Goal: Information Seeking & Learning: Compare options

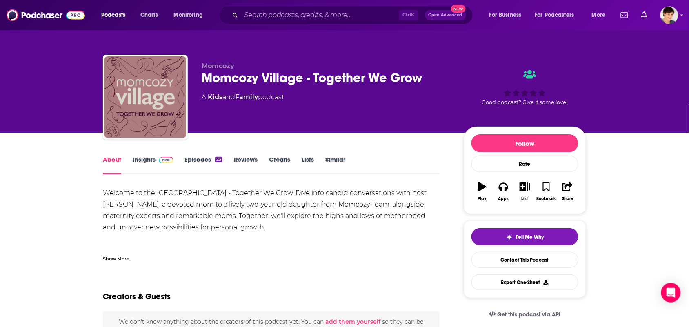
click at [338, 164] on link "Similar" at bounding box center [335, 165] width 20 height 19
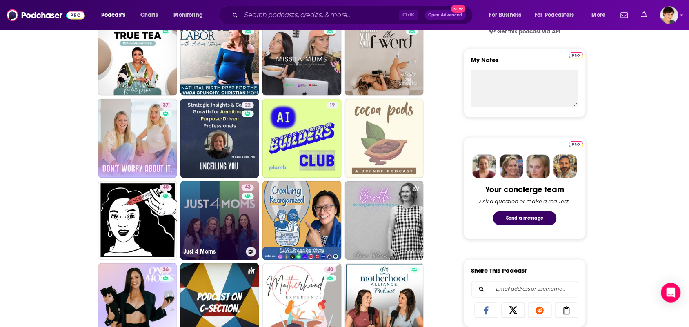
scroll to position [306, 0]
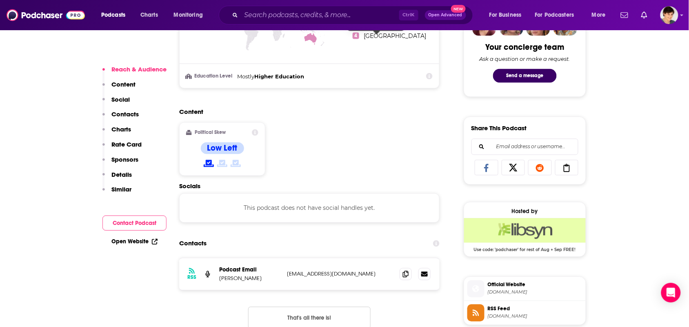
scroll to position [561, 0]
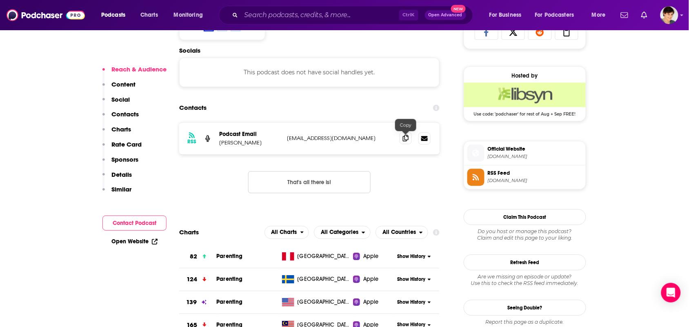
click at [409, 142] on span at bounding box center [406, 138] width 12 height 12
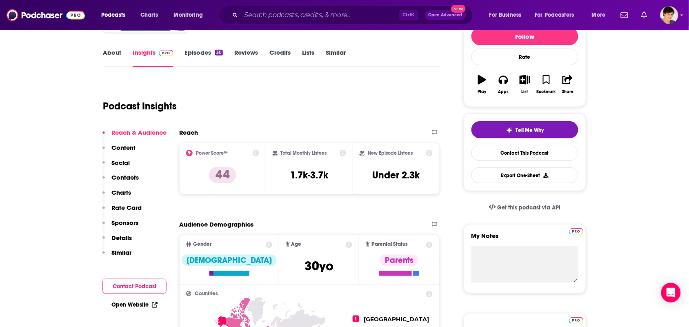
scroll to position [0, 0]
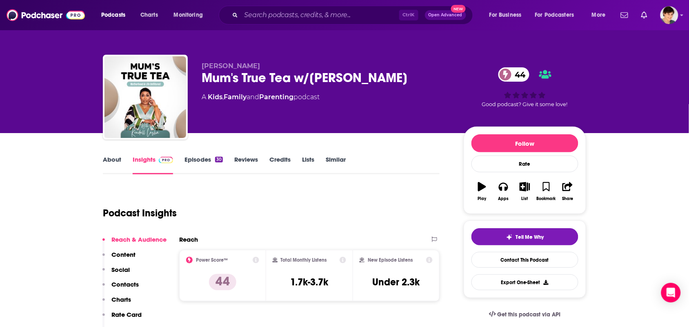
click at [120, 162] on link "About" at bounding box center [112, 165] width 18 height 19
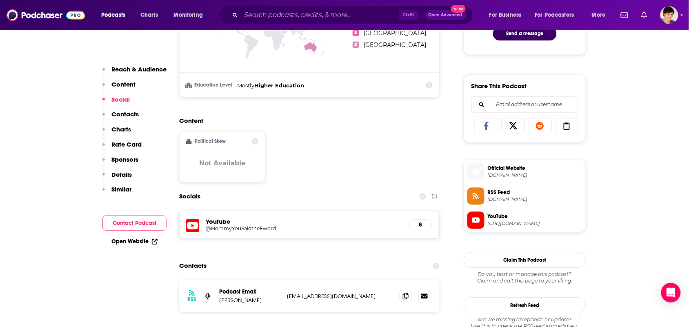
scroll to position [561, 0]
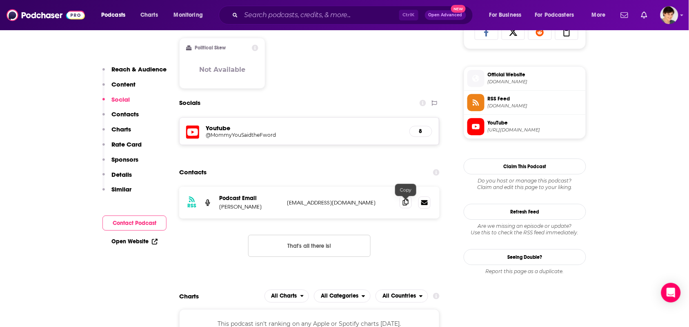
click at [405, 199] on span at bounding box center [406, 202] width 12 height 12
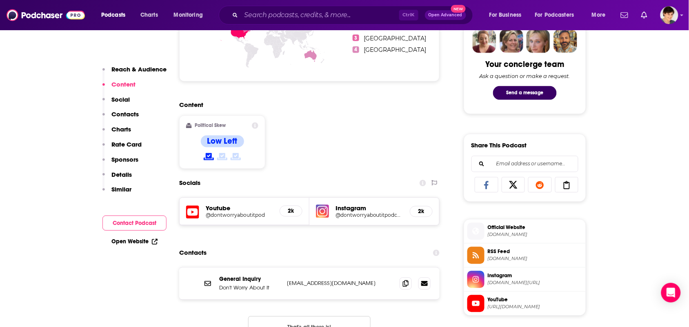
scroll to position [561, 0]
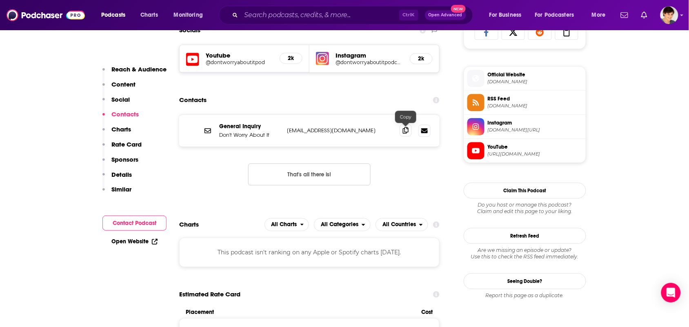
click at [402, 130] on span at bounding box center [406, 130] width 12 height 12
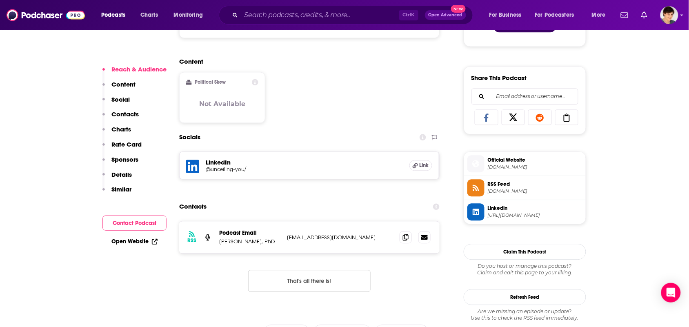
scroll to position [561, 0]
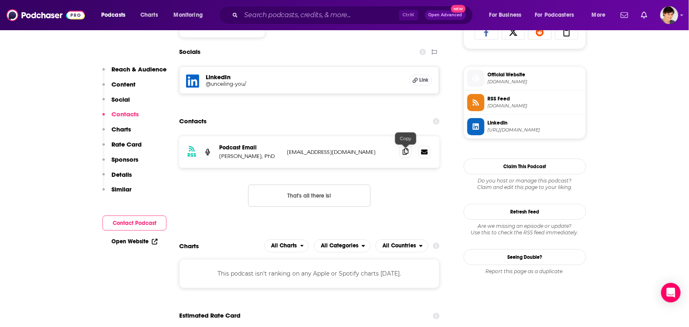
click at [405, 155] on icon at bounding box center [406, 151] width 6 height 7
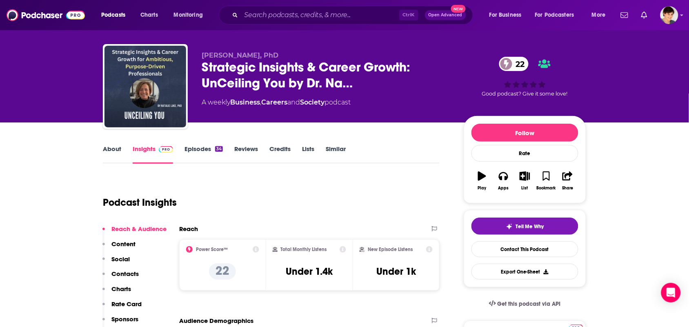
scroll to position [0, 0]
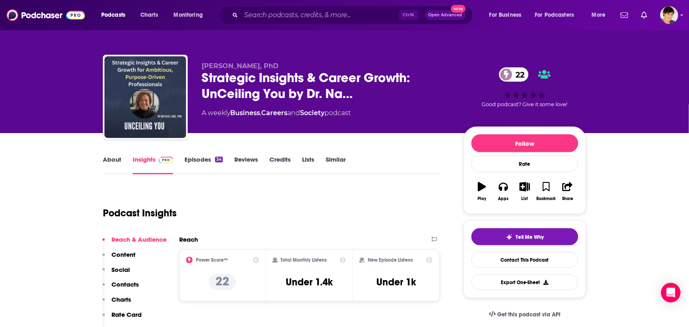
click at [113, 173] on link "About" at bounding box center [112, 165] width 18 height 19
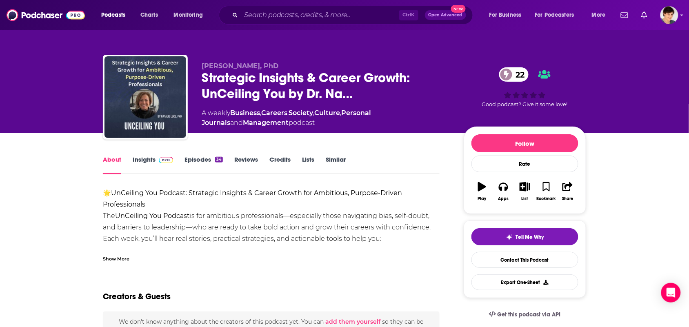
click at [148, 164] on link "Insights" at bounding box center [153, 165] width 40 height 19
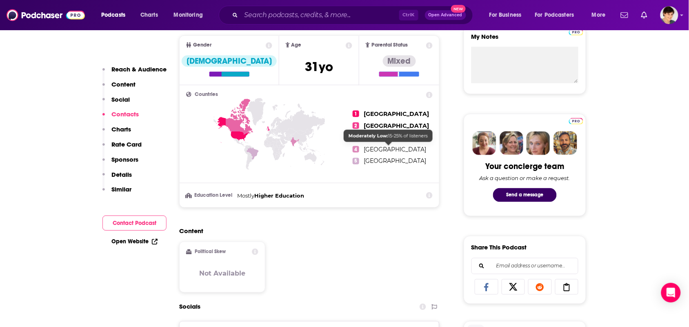
scroll to position [561, 0]
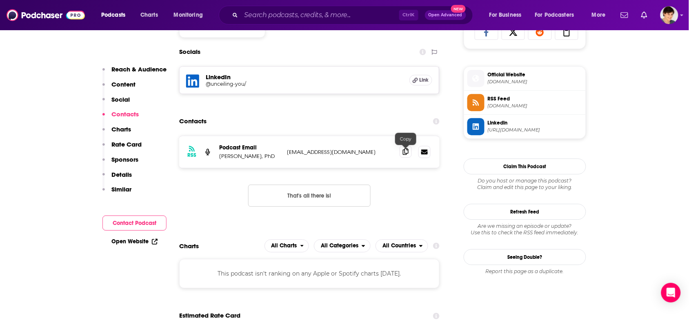
click at [403, 155] on icon at bounding box center [406, 151] width 6 height 7
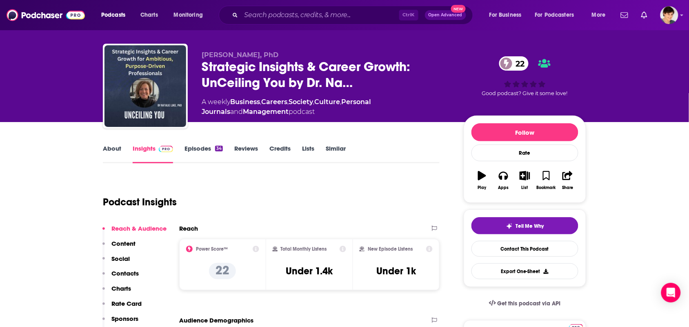
scroll to position [0, 0]
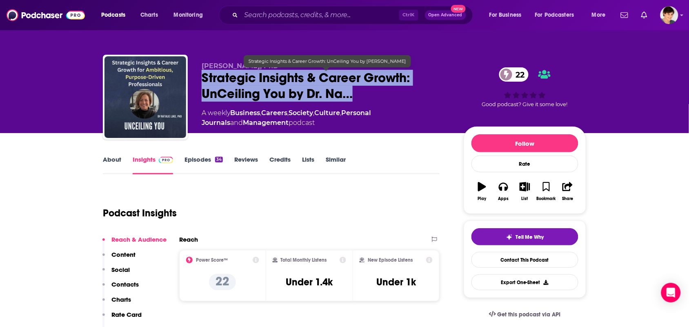
drag, startPoint x: 360, startPoint y: 93, endPoint x: 198, endPoint y: 80, distance: 161.7
click at [198, 80] on div "Natalie Luke, PhD Strategic Insights & Career Growth: UnCeiling You by Dr. Na… …" at bounding box center [344, 99] width 483 height 88
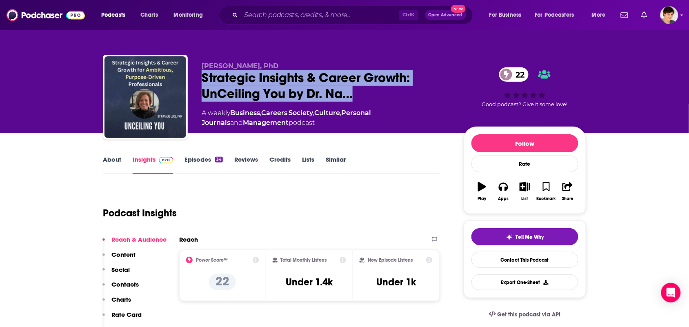
copy h2 "Strategic Insights & Career Growth: UnCeiling You by Dr. Na…"
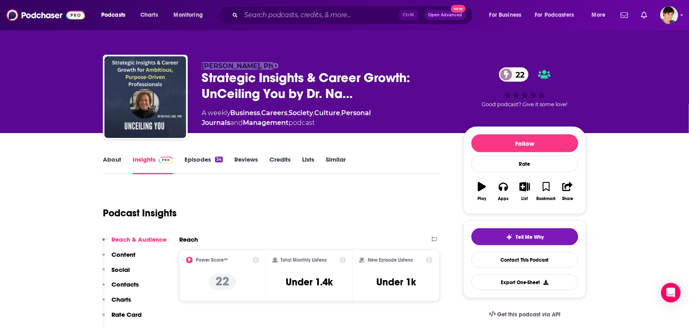
drag, startPoint x: 267, startPoint y: 63, endPoint x: 200, endPoint y: 64, distance: 67.4
click at [200, 64] on div "Natalie Luke, PhD Strategic Insights & Career Growth: UnCeiling You by Dr. Na… …" at bounding box center [344, 99] width 483 height 88
copy span "Natalie Luke, PhD"
click at [109, 163] on link "About" at bounding box center [112, 165] width 18 height 19
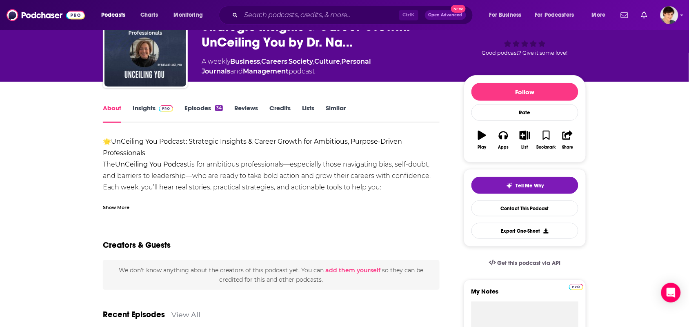
scroll to position [102, 0]
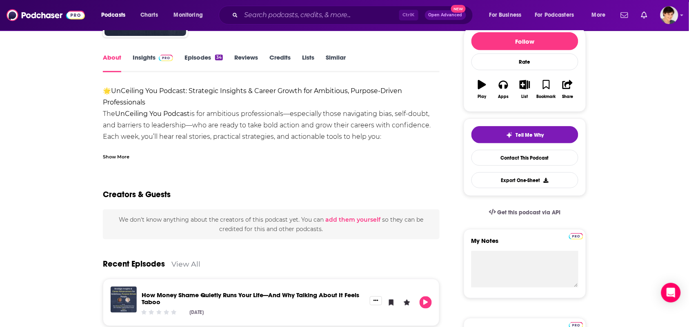
click at [145, 150] on div "Show More" at bounding box center [271, 154] width 337 height 14
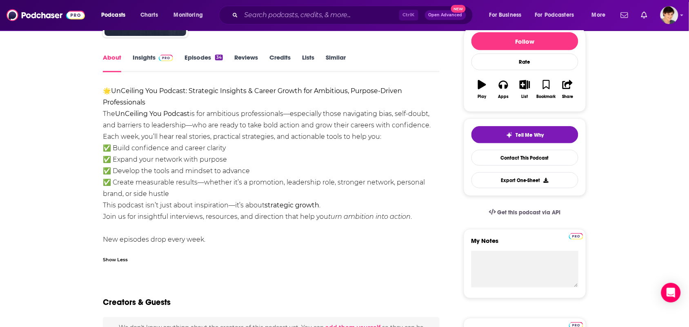
drag, startPoint x: 215, startPoint y: 242, endPoint x: 94, endPoint y: 78, distance: 203.4
copy div "🌟 UnCeiling You Podcast: Strategic Insights & Career Growth for Ambitious, Purp…"
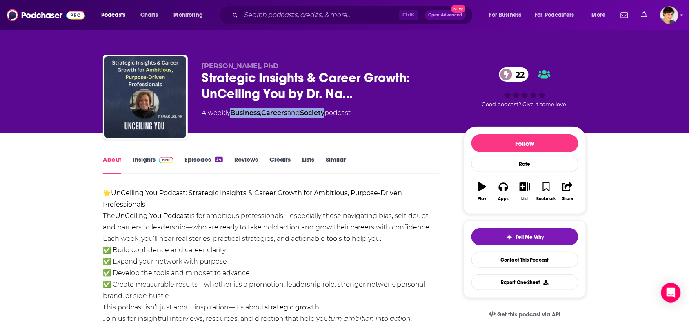
drag, startPoint x: 331, startPoint y: 121, endPoint x: 233, endPoint y: 118, distance: 98.0
click at [233, 118] on div "Natalie Luke, PhD Strategic Insights & Career Growth: UnCeiling You by Dr. Na… …" at bounding box center [326, 94] width 249 height 65
copy div "Business , Careers and Society"
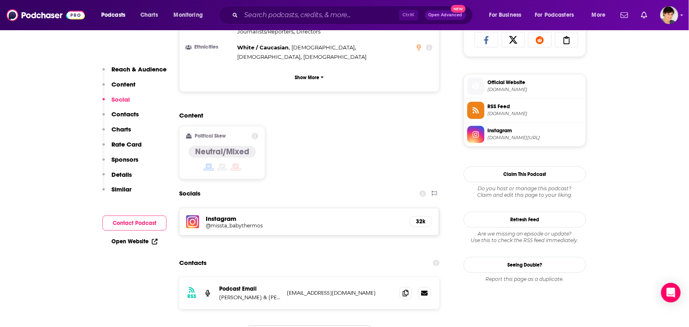
scroll to position [561, 0]
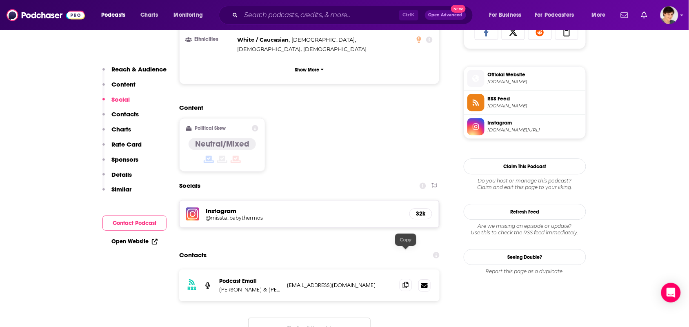
click at [405, 282] on icon at bounding box center [406, 285] width 6 height 7
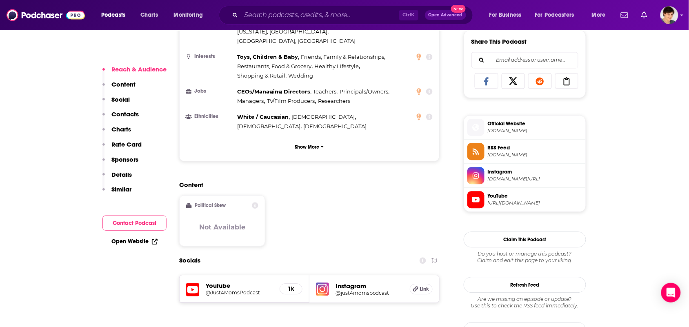
scroll to position [612, 0]
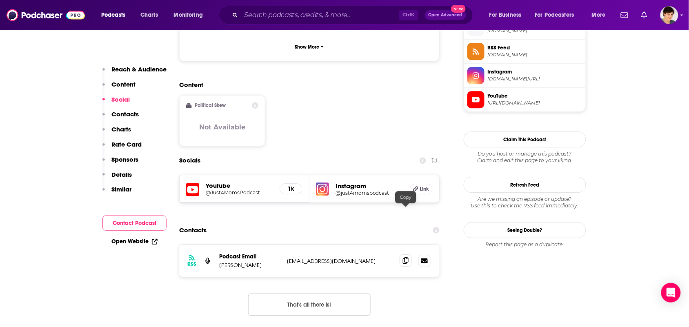
click at [409, 254] on span at bounding box center [406, 260] width 12 height 12
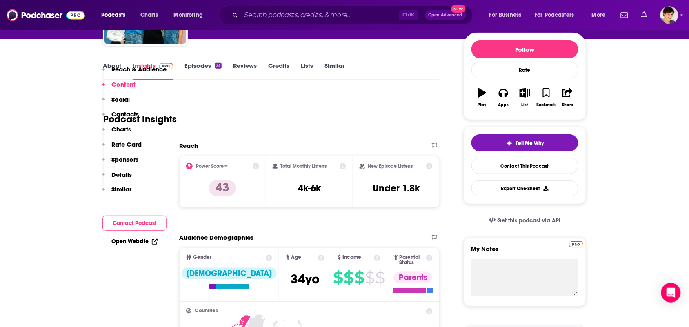
scroll to position [0, 0]
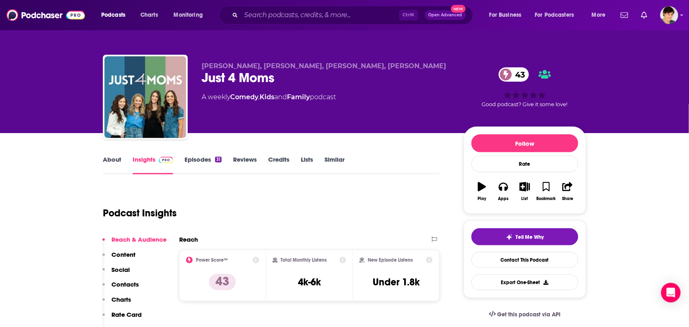
click at [117, 157] on link "About" at bounding box center [112, 165] width 18 height 19
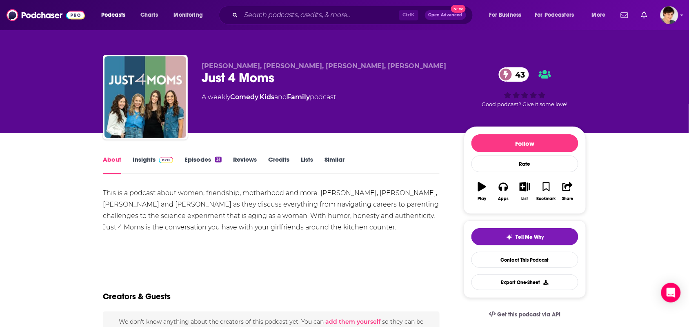
click at [144, 165] on link "Insights" at bounding box center [153, 165] width 40 height 19
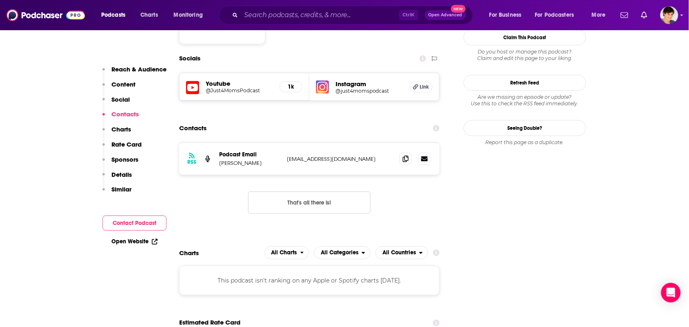
scroll to position [663, 0]
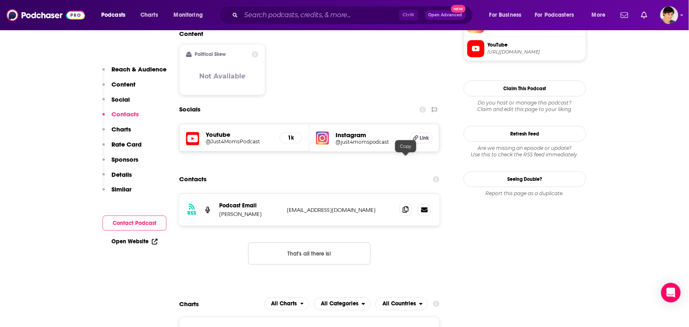
click at [403, 206] on icon at bounding box center [406, 209] width 6 height 7
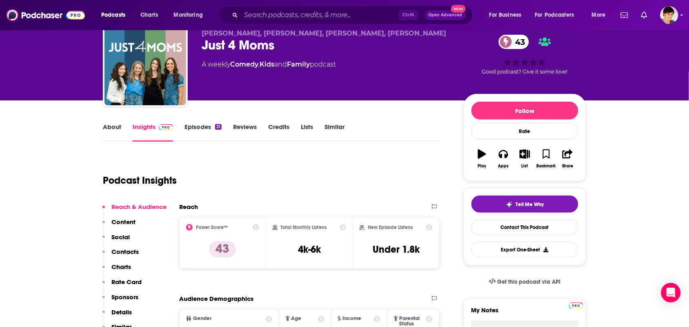
scroll to position [0, 0]
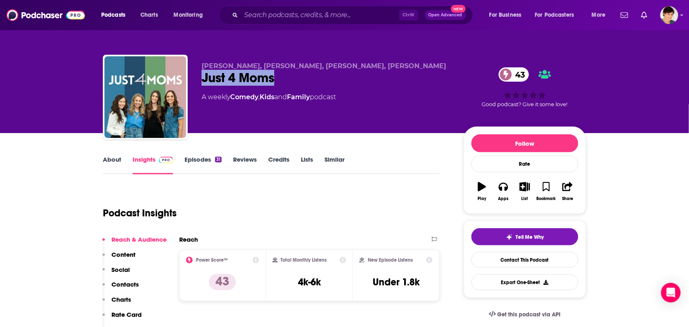
drag, startPoint x: 277, startPoint y: 82, endPoint x: 199, endPoint y: 81, distance: 78.0
click at [199, 81] on div "Kallie Branciforte, Megan Schinella, Caitlin Houston, Charlotte Smith Just 4 Mo…" at bounding box center [344, 99] width 483 height 88
copy h2 "Just 4 Moms"
click at [121, 159] on link "About" at bounding box center [112, 165] width 18 height 19
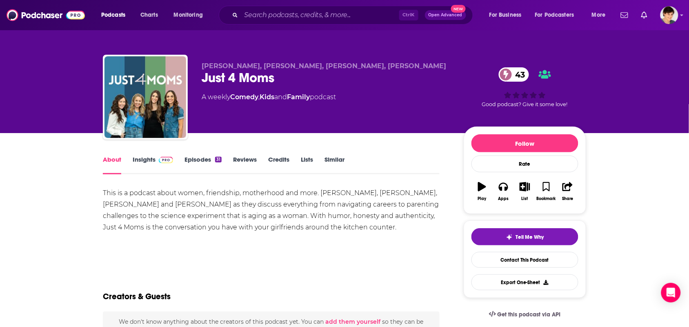
scroll to position [51, 0]
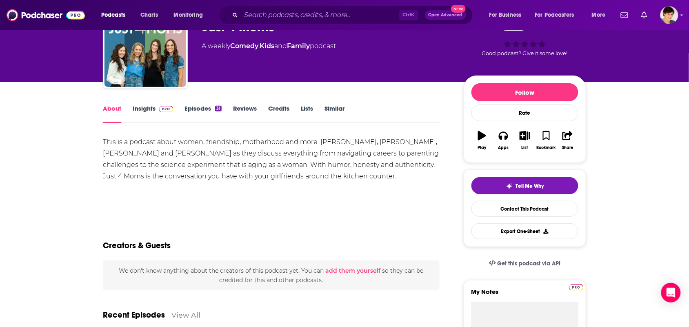
drag, startPoint x: 438, startPoint y: 178, endPoint x: 109, endPoint y: 133, distance: 331.6
copy div "This is a podcast about women, friendship, motherhood and more. Join Kallie Bra…"
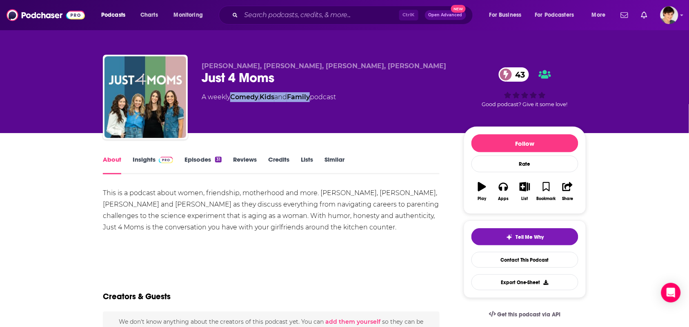
drag, startPoint x: 315, startPoint y: 101, endPoint x: 233, endPoint y: 104, distance: 82.1
click at [233, 104] on div "Kallie Branciforte, Megan Schinella, Caitlin Houston, Charlotte Smith Just 4 Mo…" at bounding box center [326, 94] width 249 height 65
copy div "Comedy , Kids and Family"
drag, startPoint x: 444, startPoint y: 64, endPoint x: 197, endPoint y: 66, distance: 246.9
click at [197, 66] on div "Kallie Branciforte, Megan Schinella, Caitlin Houston, Charlotte Smith Just 4 Mo…" at bounding box center [344, 99] width 483 height 88
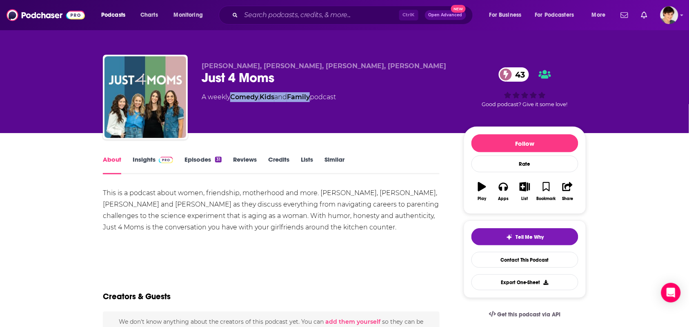
copy span "Kallie Branciforte, Megan Schinella, Caitlin Houston, Charlotte Smith"
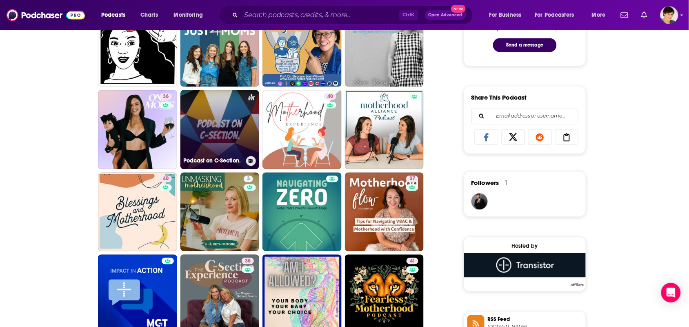
scroll to position [459, 0]
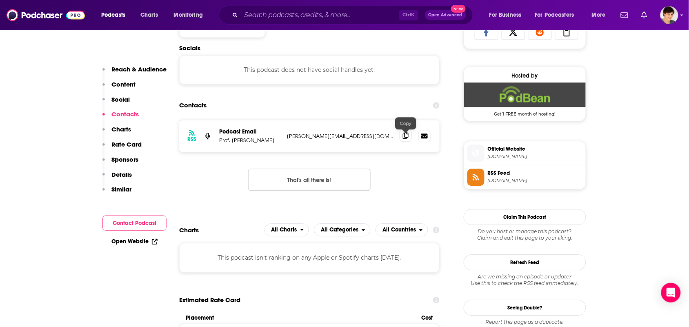
click at [401, 141] on span at bounding box center [406, 135] width 12 height 12
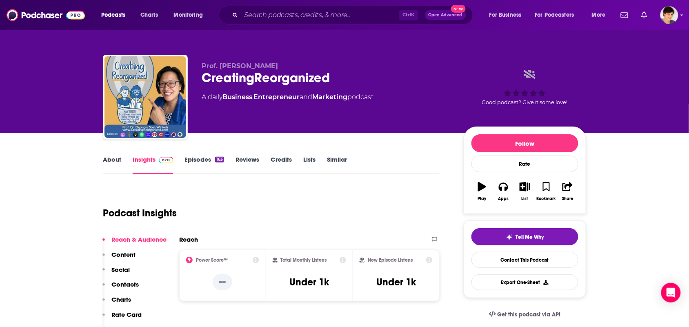
click at [107, 163] on link "About" at bounding box center [112, 165] width 18 height 19
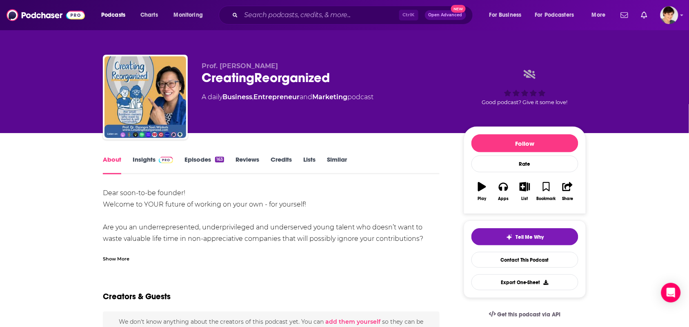
click at [156, 167] on link "Insights" at bounding box center [153, 165] width 40 height 19
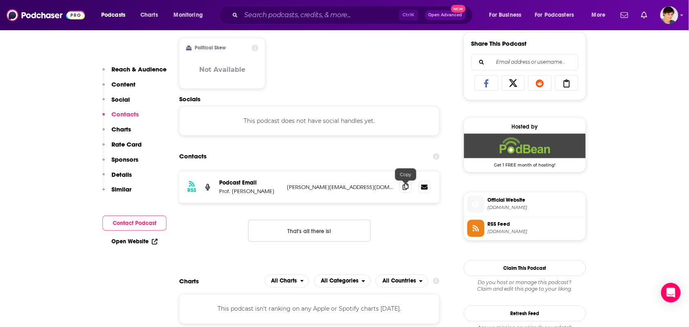
click at [408, 187] on icon at bounding box center [406, 186] width 6 height 7
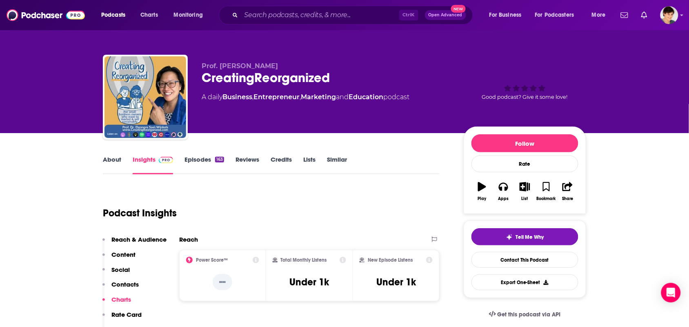
click at [193, 158] on link "Episodes 163" at bounding box center [204, 165] width 40 height 19
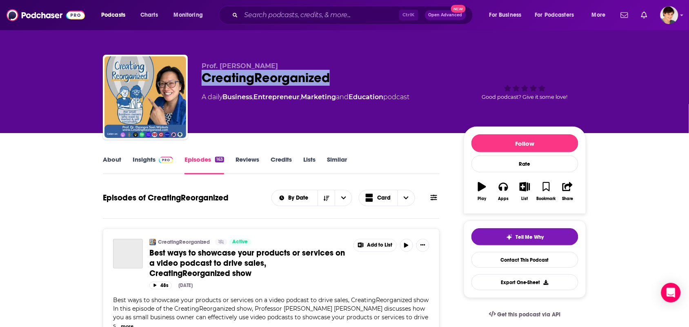
drag, startPoint x: 332, startPoint y: 72, endPoint x: 199, endPoint y: 72, distance: 132.7
click at [199, 72] on div "Prof. Dr. Eleonore Soei-Winkels CreatingReorganized A daily Business , Entrepre…" at bounding box center [344, 99] width 483 height 88
copy h2 "CreatingReorganized"
drag, startPoint x: 307, startPoint y: 63, endPoint x: 196, endPoint y: 64, distance: 110.6
click at [195, 64] on div "Prof. Dr. Eleonore Soei-Winkels CreatingReorganized A daily Business , Entrepre…" at bounding box center [344, 99] width 483 height 88
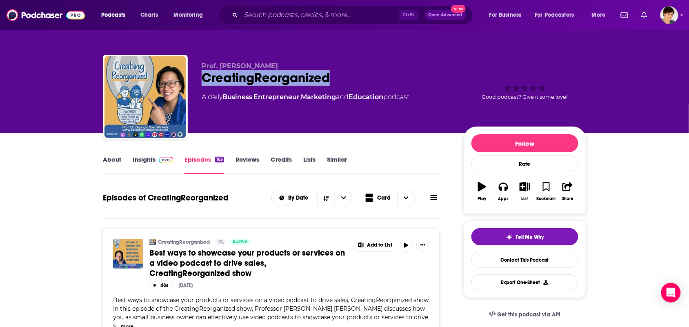
copy span "Prof. Dr. Eleonore Soei-Winkels"
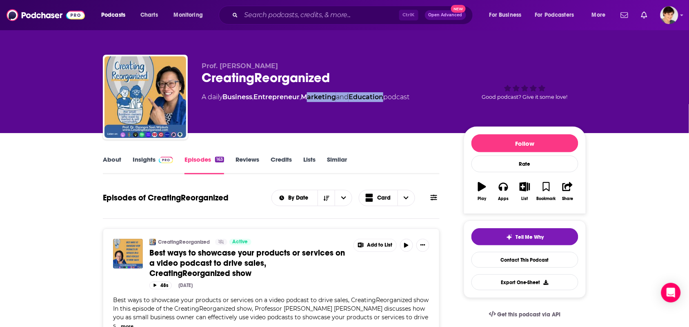
drag, startPoint x: 391, startPoint y: 102, endPoint x: 309, endPoint y: 105, distance: 81.3
click at [309, 105] on div "Prof. Dr. Eleonore Soei-Winkels CreatingReorganized A daily Business , Entrepre…" at bounding box center [326, 94] width 249 height 65
click at [305, 112] on div "Prof. Dr. Eleonore Soei-Winkels CreatingReorganized A daily Business , Entrepre…" at bounding box center [326, 94] width 249 height 65
drag, startPoint x: 390, startPoint y: 104, endPoint x: 227, endPoint y: 99, distance: 163.4
click at [227, 99] on div "Prof. Dr. Eleonore Soei-Winkels CreatingReorganized A daily Business , Entrepre…" at bounding box center [326, 94] width 249 height 65
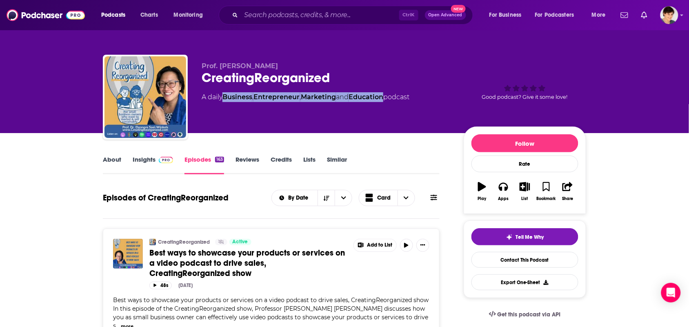
copy div "Business , Entrepreneur , Marketing and Education"
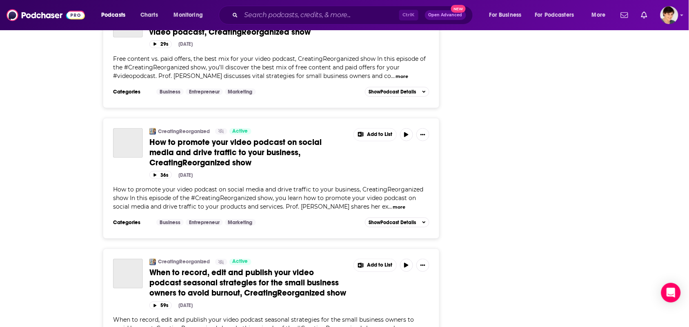
scroll to position [3190, 0]
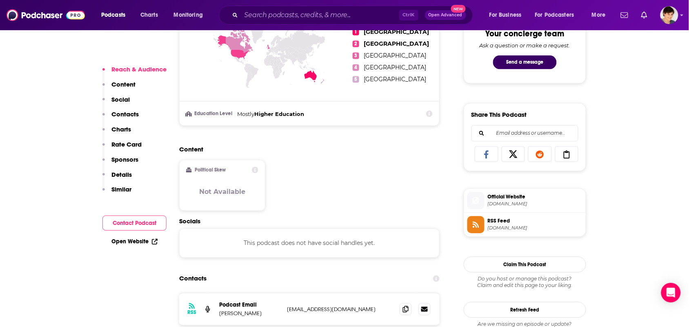
scroll to position [510, 0]
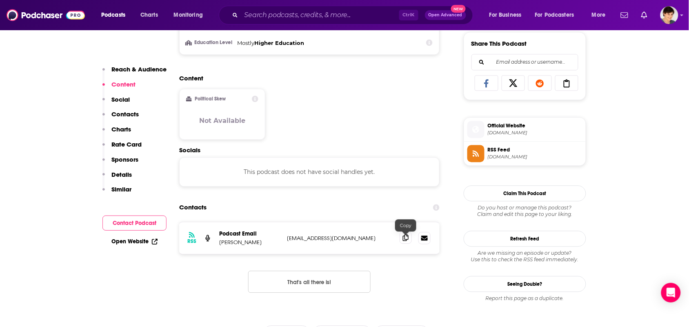
click at [402, 243] on span at bounding box center [406, 237] width 12 height 12
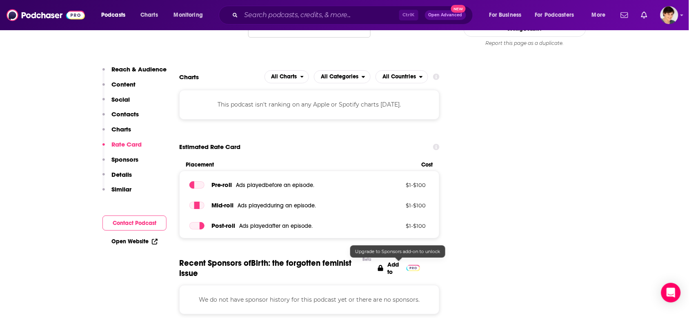
scroll to position [1071, 0]
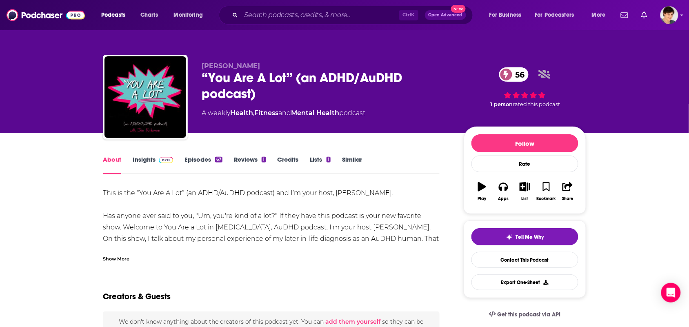
click at [358, 158] on link "Similar" at bounding box center [352, 165] width 20 height 19
